Goal: Task Accomplishment & Management: Manage account settings

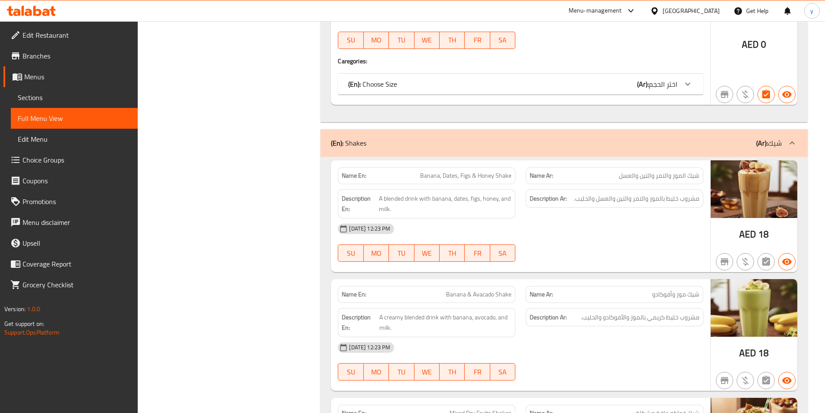
scroll to position [693, 0]
click at [71, 76] on span "Menus" at bounding box center [77, 76] width 107 height 10
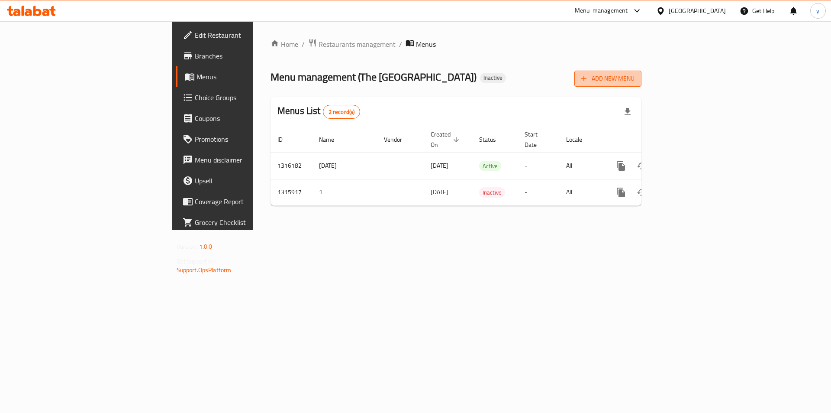
click at [635, 83] on span "Add New Menu" at bounding box center [608, 78] width 53 height 11
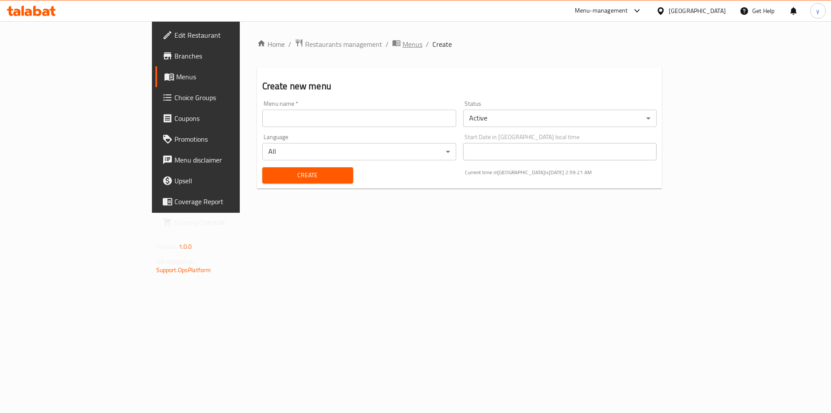
click at [397, 42] on icon "breadcrumb" at bounding box center [398, 43] width 3 height 3
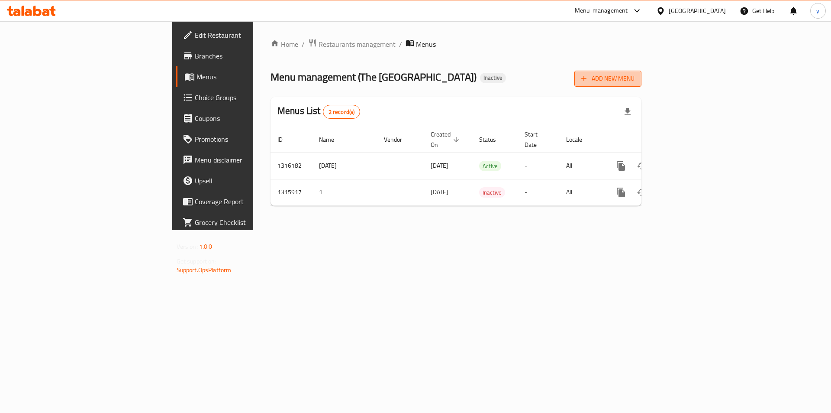
click at [642, 85] on button "Add New Menu" at bounding box center [608, 79] width 67 height 16
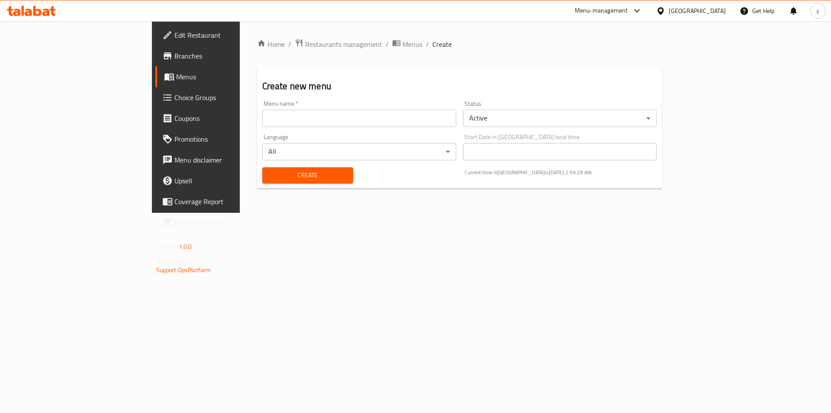
click at [444, 128] on div "Menu name   * Menu name *" at bounding box center [359, 113] width 201 height 33
click at [443, 126] on input "text" at bounding box center [359, 118] width 194 height 17
type input "6"
type input "[DATE]"
click at [288, 169] on button "Create" at bounding box center [307, 175] width 91 height 16
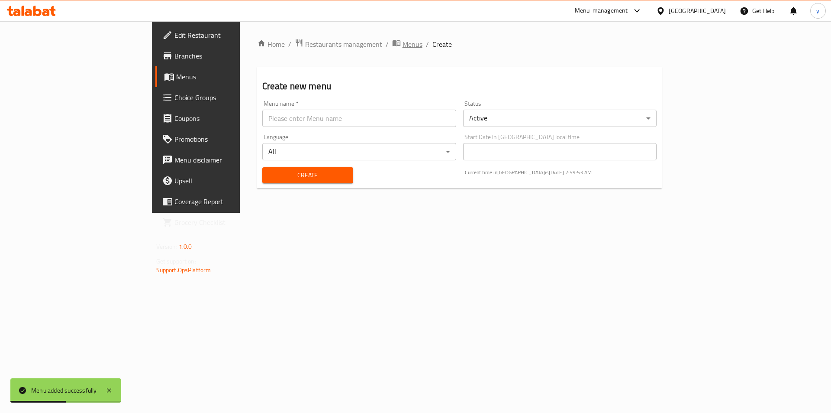
click at [403, 41] on span "Menus" at bounding box center [413, 44] width 20 height 10
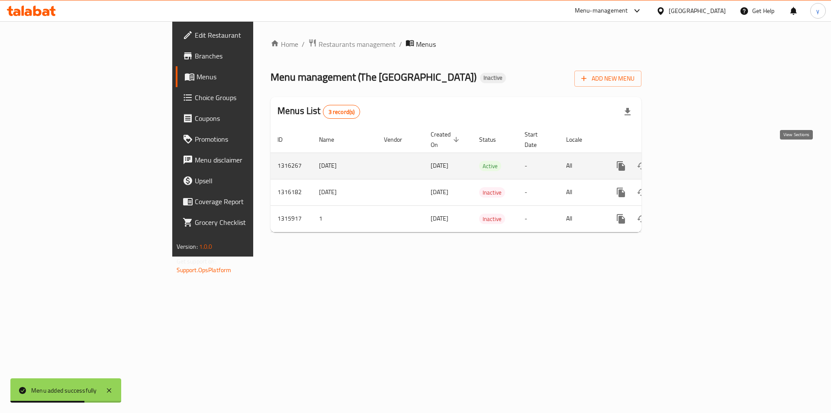
click at [688, 162] on icon "enhanced table" at bounding box center [684, 166] width 8 height 8
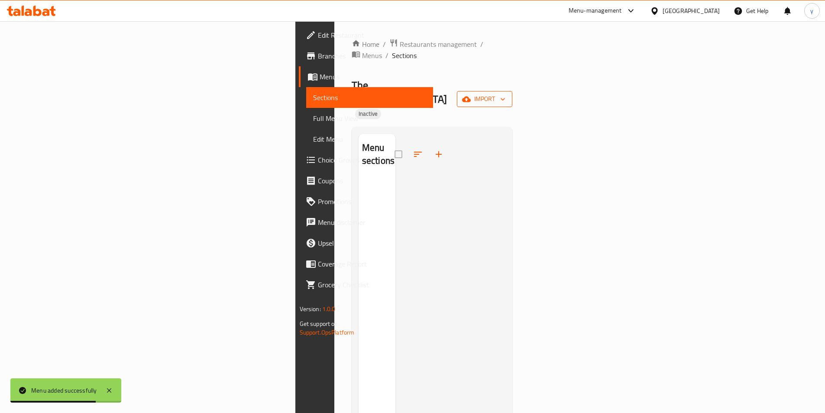
click at [505, 94] on span "import" at bounding box center [485, 99] width 42 height 11
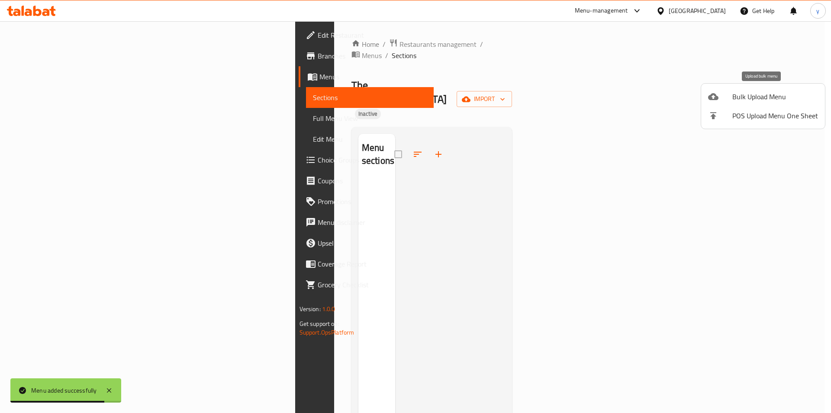
click at [741, 99] on span "Bulk Upload Menu" at bounding box center [776, 96] width 86 height 10
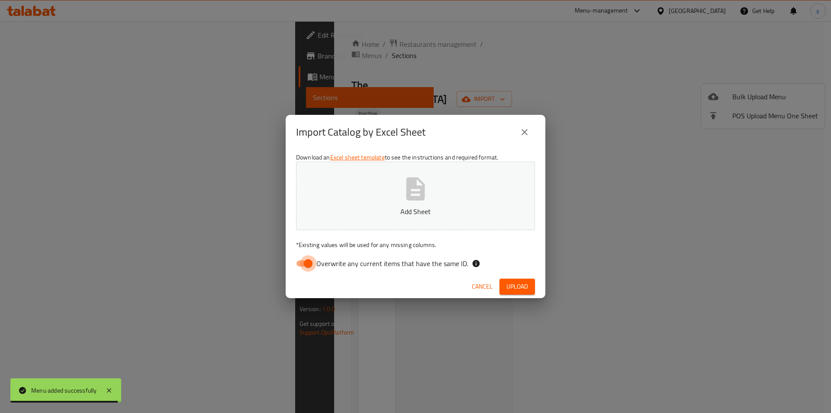
click at [305, 259] on input "Overwrite any current items that have the same ID." at bounding box center [308, 263] width 49 height 16
checkbox input "false"
click at [407, 193] on icon "button" at bounding box center [416, 188] width 19 height 23
click at [509, 281] on span "Upload" at bounding box center [518, 286] width 22 height 11
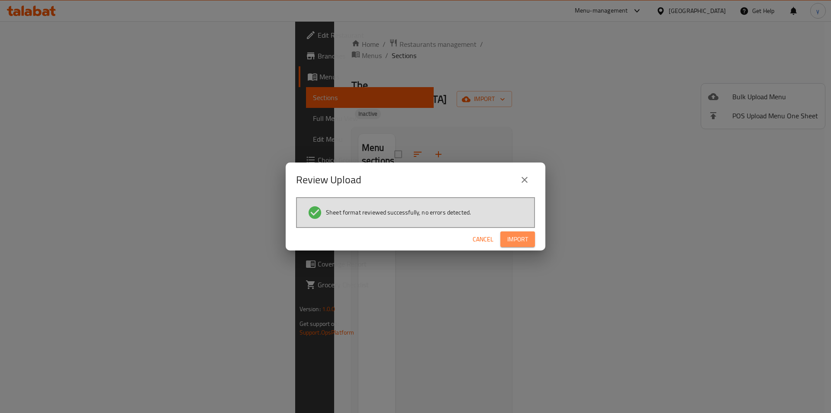
click at [514, 239] on span "Import" at bounding box center [518, 239] width 21 height 11
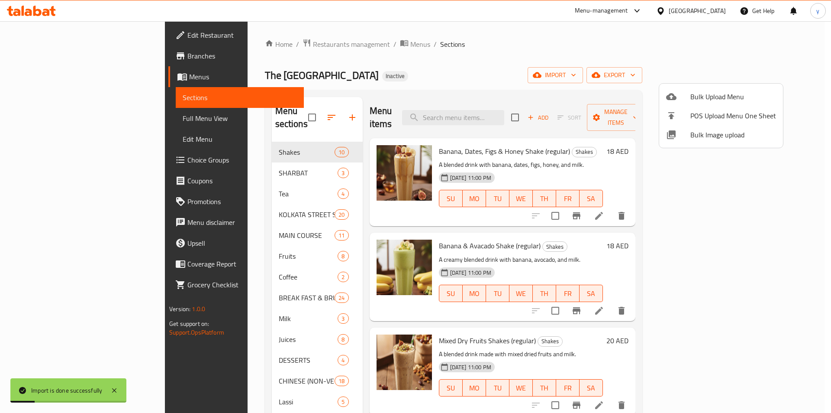
click at [84, 118] on div at bounding box center [415, 206] width 831 height 413
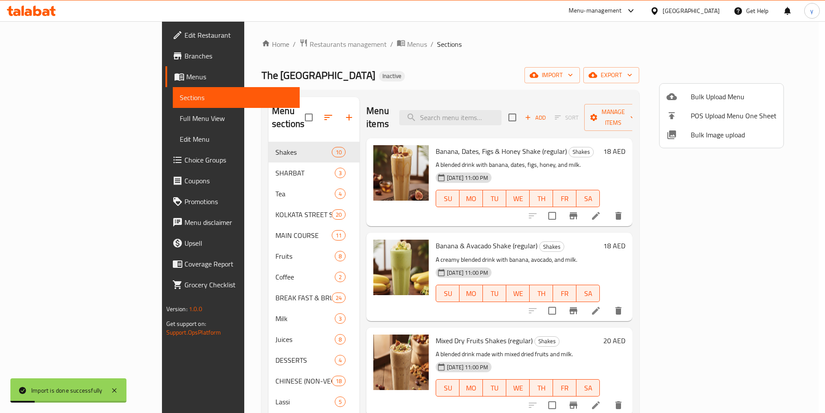
click at [180, 119] on span "Full Menu View" at bounding box center [236, 118] width 113 height 10
click at [180, 120] on span "Full Menu View" at bounding box center [236, 118] width 113 height 10
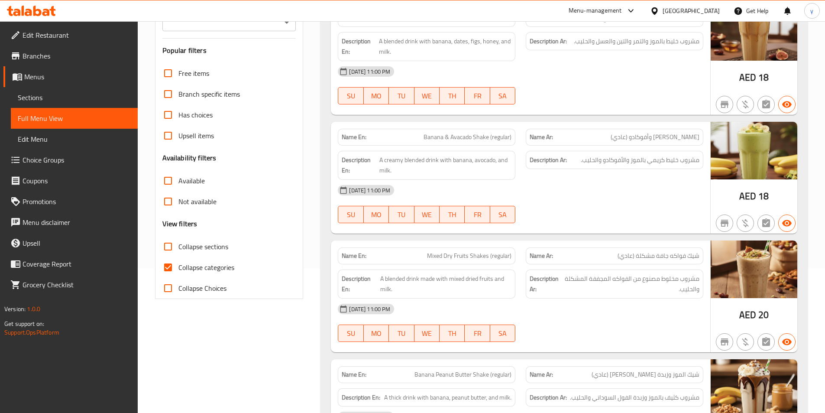
scroll to position [87, 0]
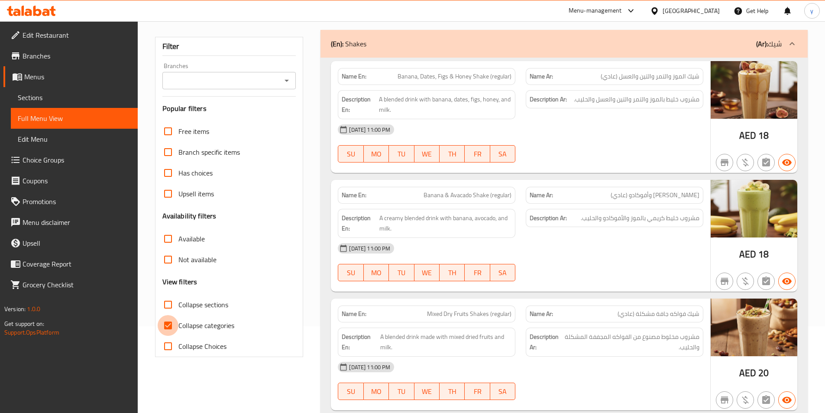
click at [174, 320] on input "Collapse categories" at bounding box center [168, 325] width 21 height 21
checkbox input "false"
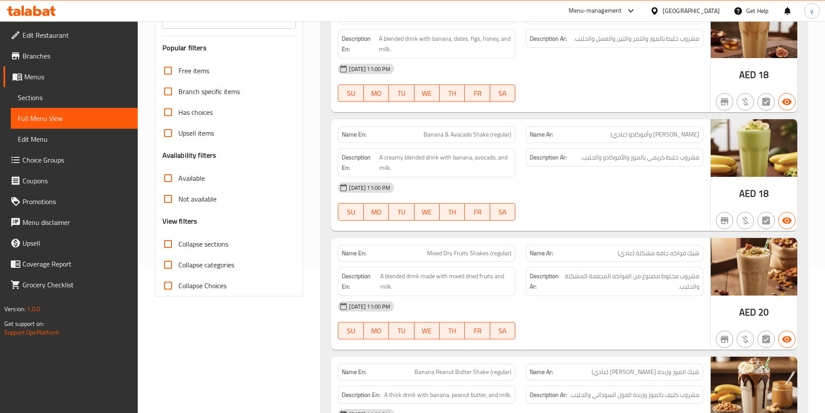
scroll to position [0, 0]
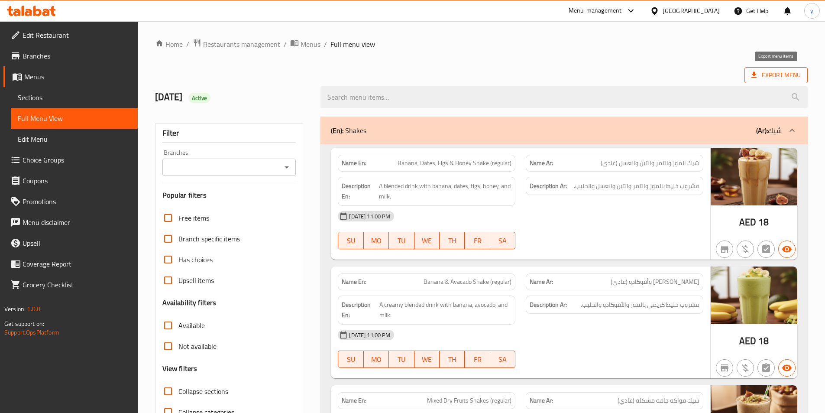
click at [763, 71] on span "Export Menu" at bounding box center [775, 75] width 49 height 11
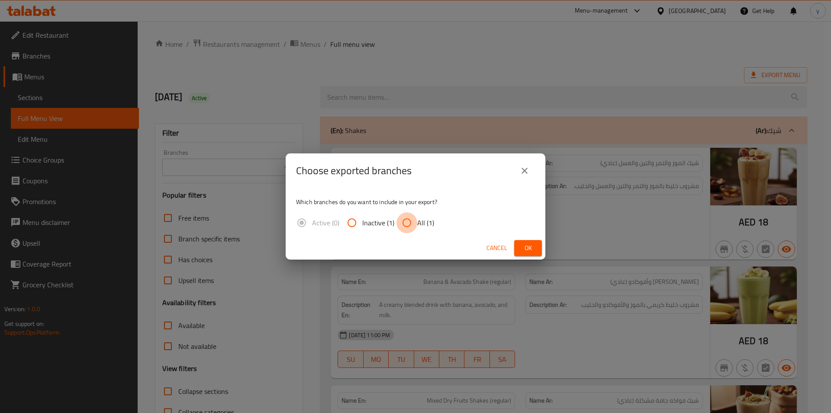
click at [406, 227] on input "All (1)" at bounding box center [407, 222] width 21 height 21
radio input "true"
click at [521, 249] on span "Ok" at bounding box center [528, 248] width 14 height 11
